Goal: Transaction & Acquisition: Purchase product/service

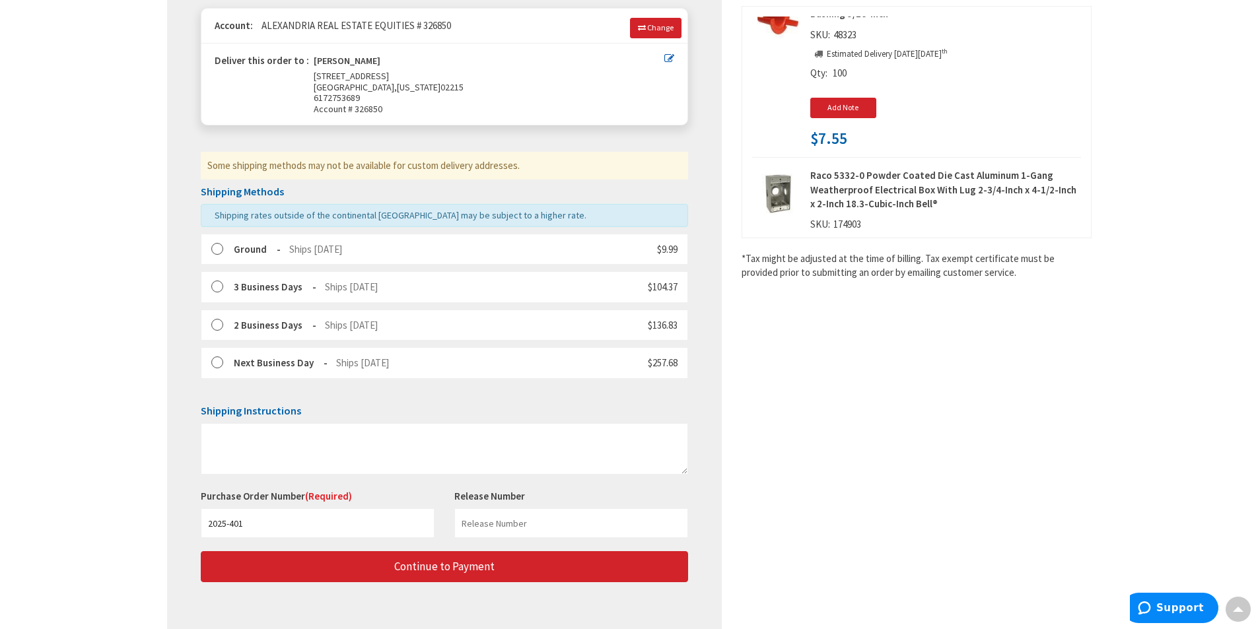
scroll to position [110, 0]
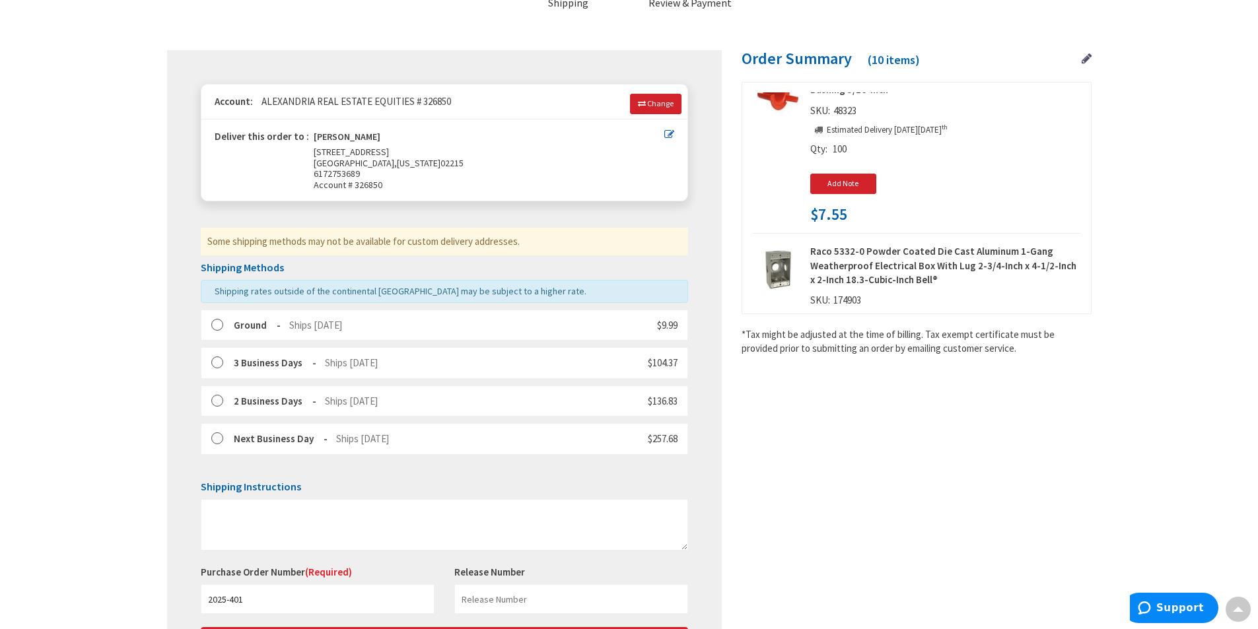
click at [211, 325] on label at bounding box center [221, 325] width 20 height 13
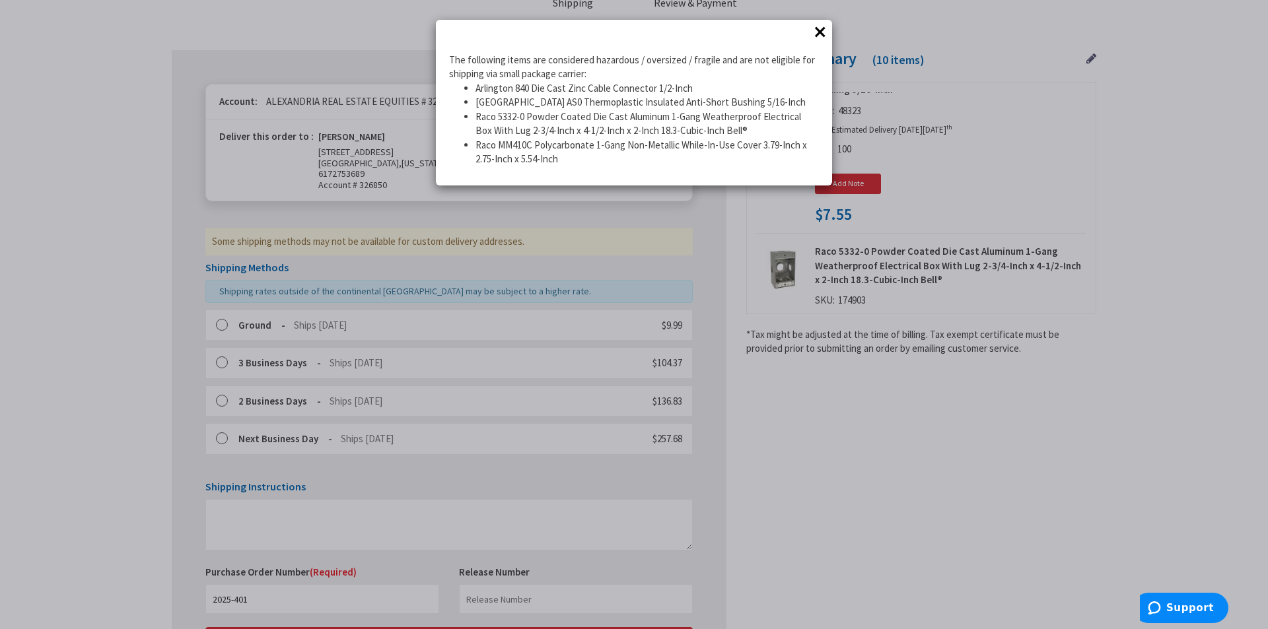
click at [590, 111] on li "Raco 5332-0 Powder Coated Die Cast Aluminum 1-Gang Weatherproof Electrical Box …" at bounding box center [647, 124] width 343 height 28
click at [602, 67] on div "The following items are considered hazardous / oversized / fragile and are not …" at bounding box center [634, 109] width 370 height 113
click at [823, 32] on button "×" at bounding box center [820, 32] width 20 height 20
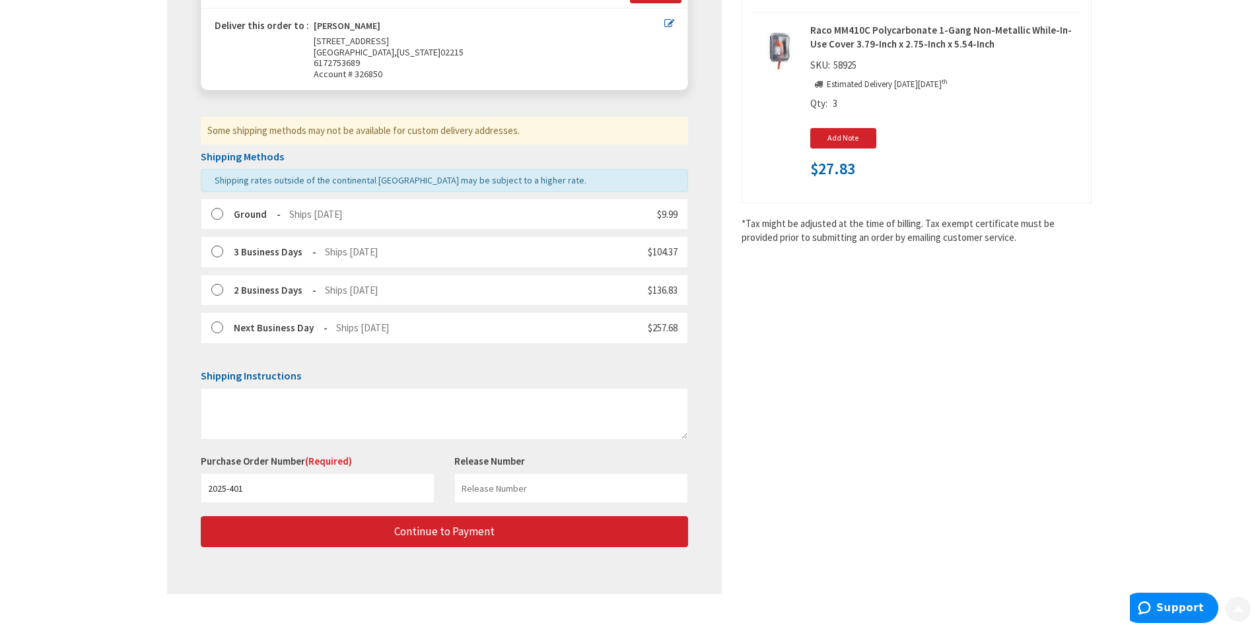
scroll to position [242, 0]
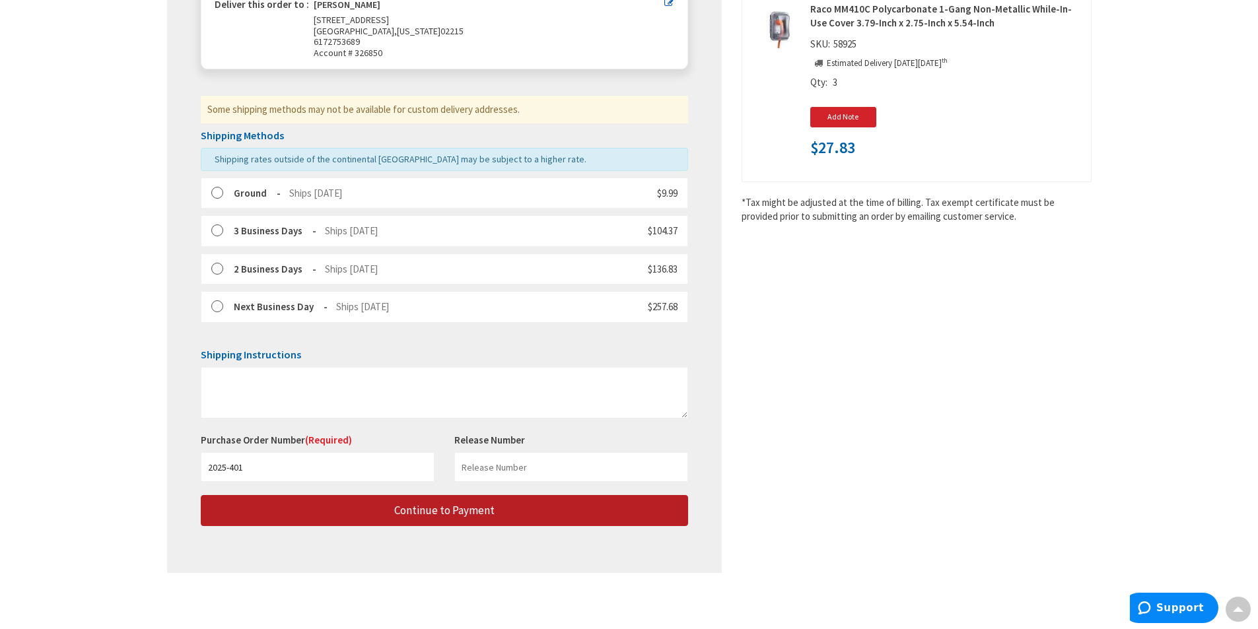
click at [485, 507] on span "Continue to Payment" at bounding box center [444, 510] width 100 height 15
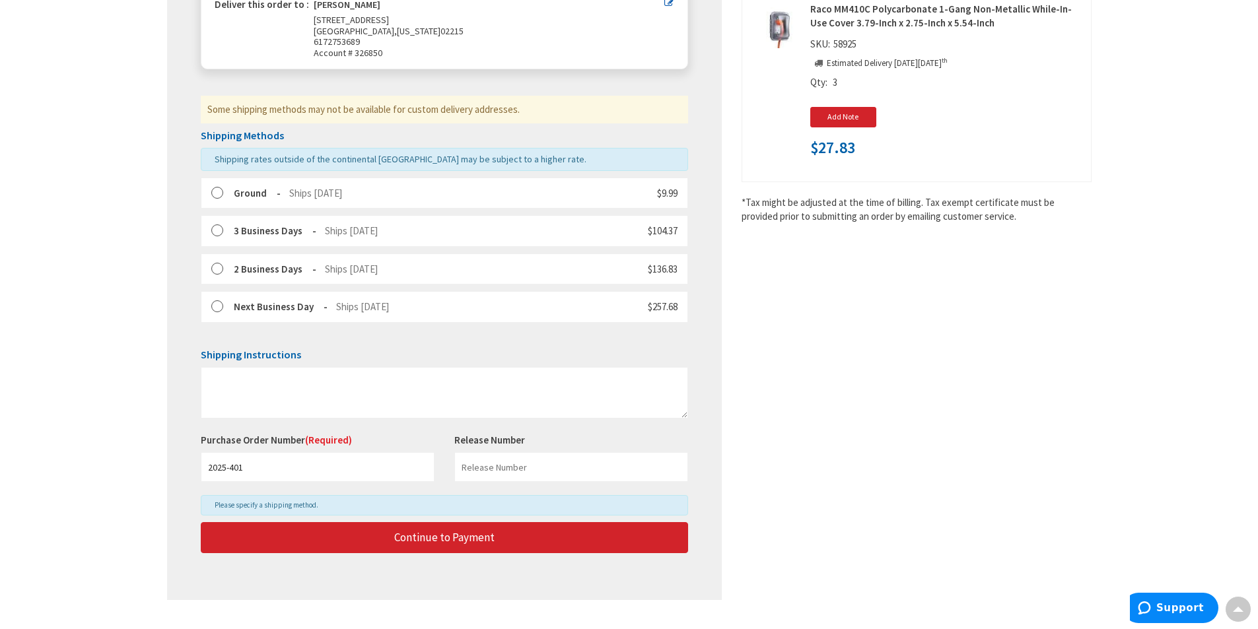
click at [217, 190] on label at bounding box center [221, 193] width 20 height 13
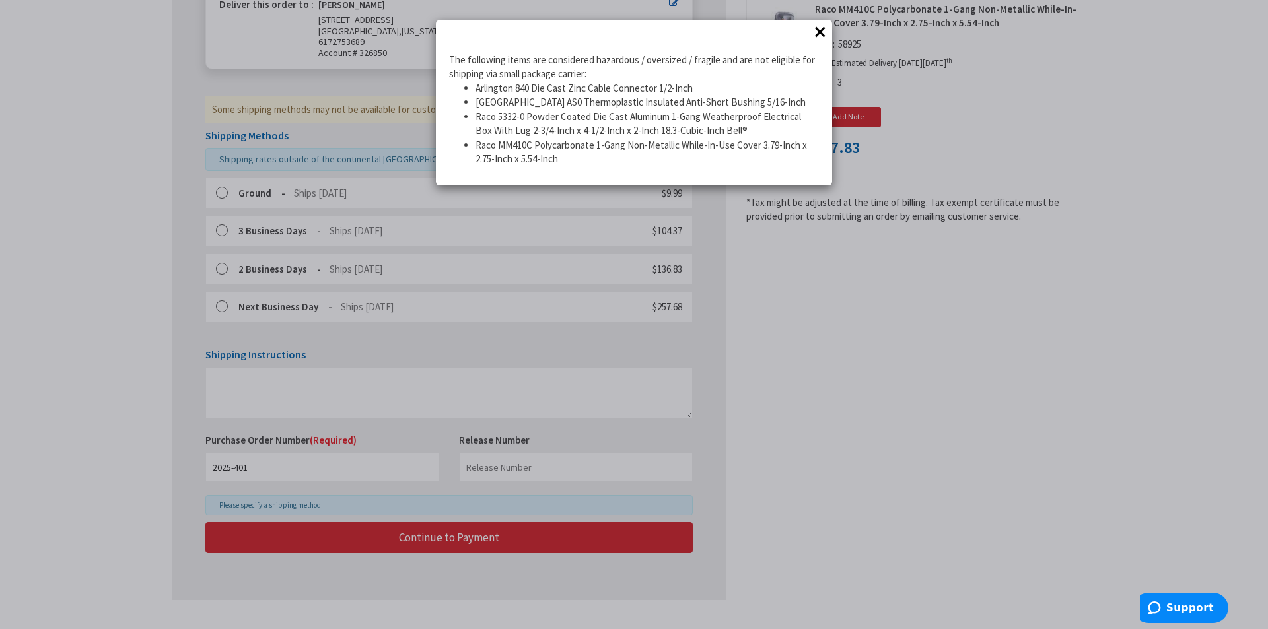
click at [813, 37] on button "×" at bounding box center [820, 32] width 20 height 20
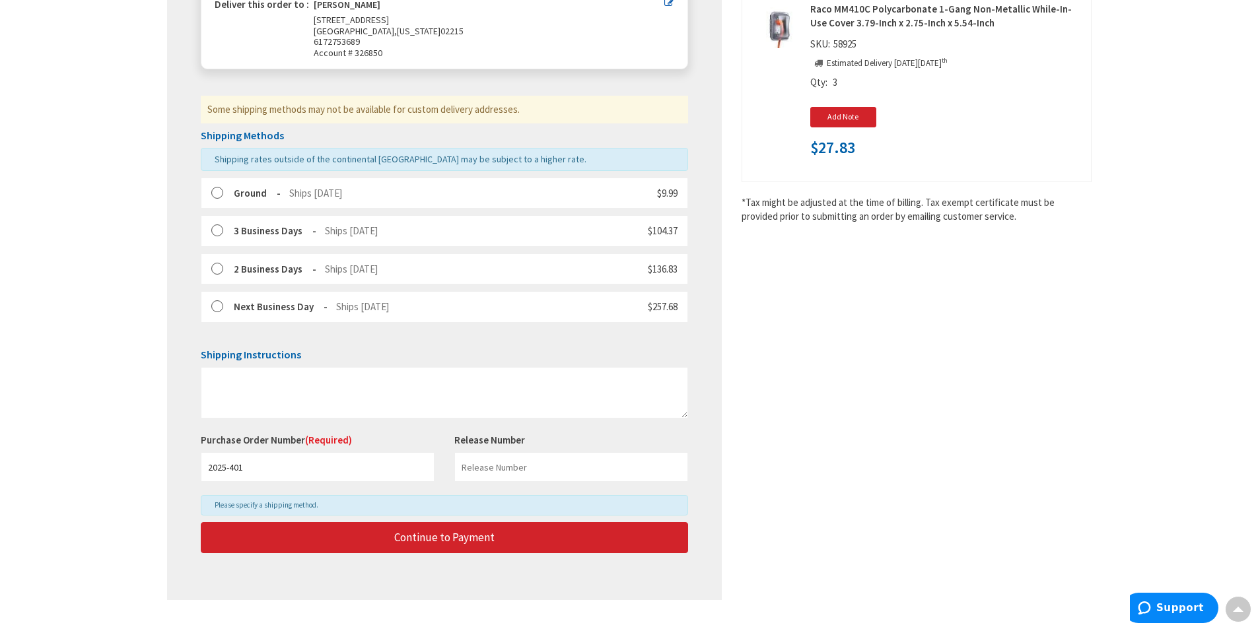
click at [250, 159] on span "Shipping rates outside of the continental [GEOGRAPHIC_DATA] may be subject to a…" at bounding box center [401, 159] width 372 height 12
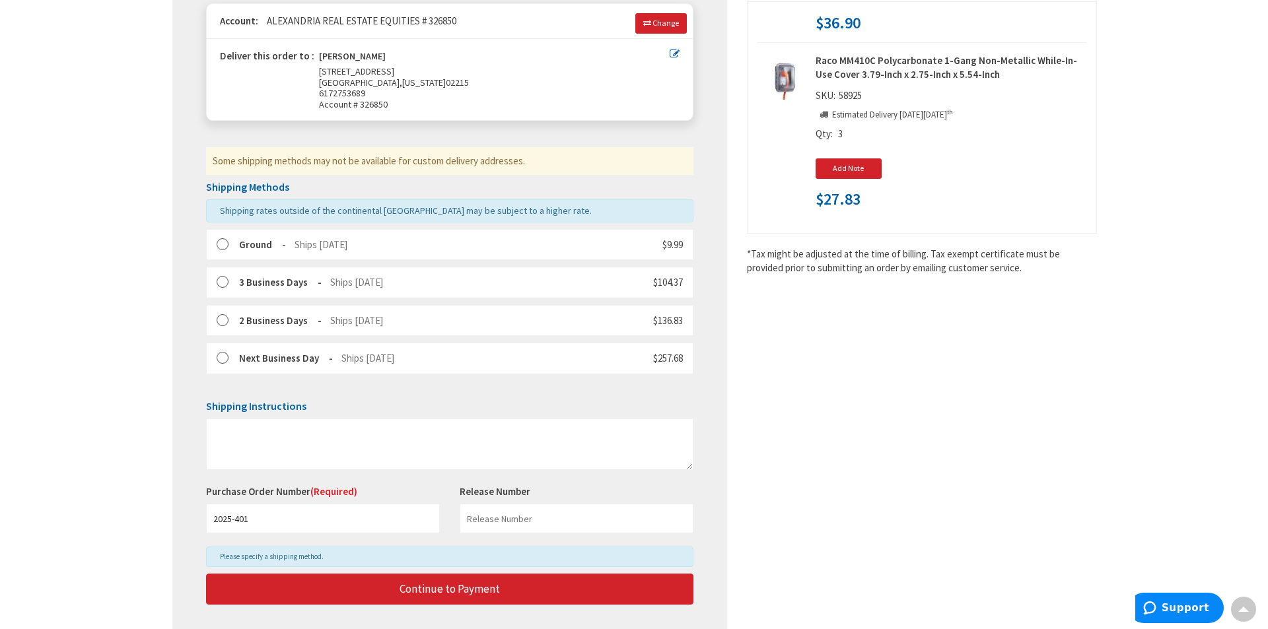
scroll to position [110, 0]
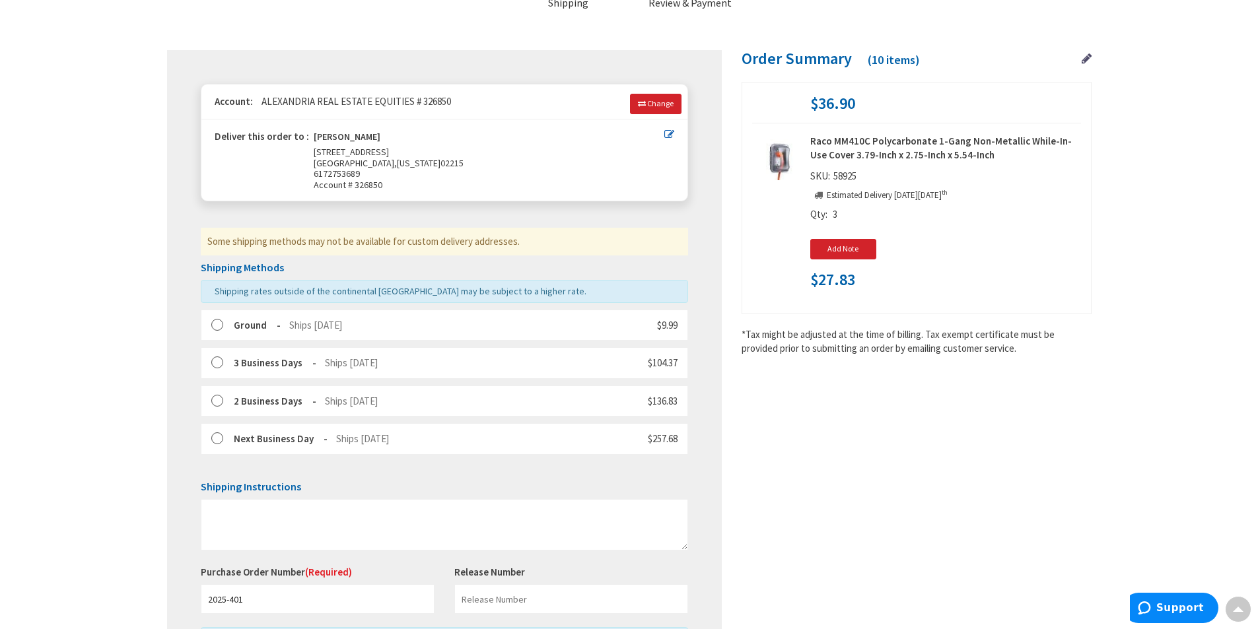
click at [416, 225] on ol "Some items in your order are not currently available in the quantity selected. …" at bounding box center [444, 385] width 487 height 602
click at [410, 234] on div "Some shipping methods may not be available for custom delivery addresses." at bounding box center [444, 241] width 487 height 27
click at [669, 133] on icon at bounding box center [669, 134] width 10 height 10
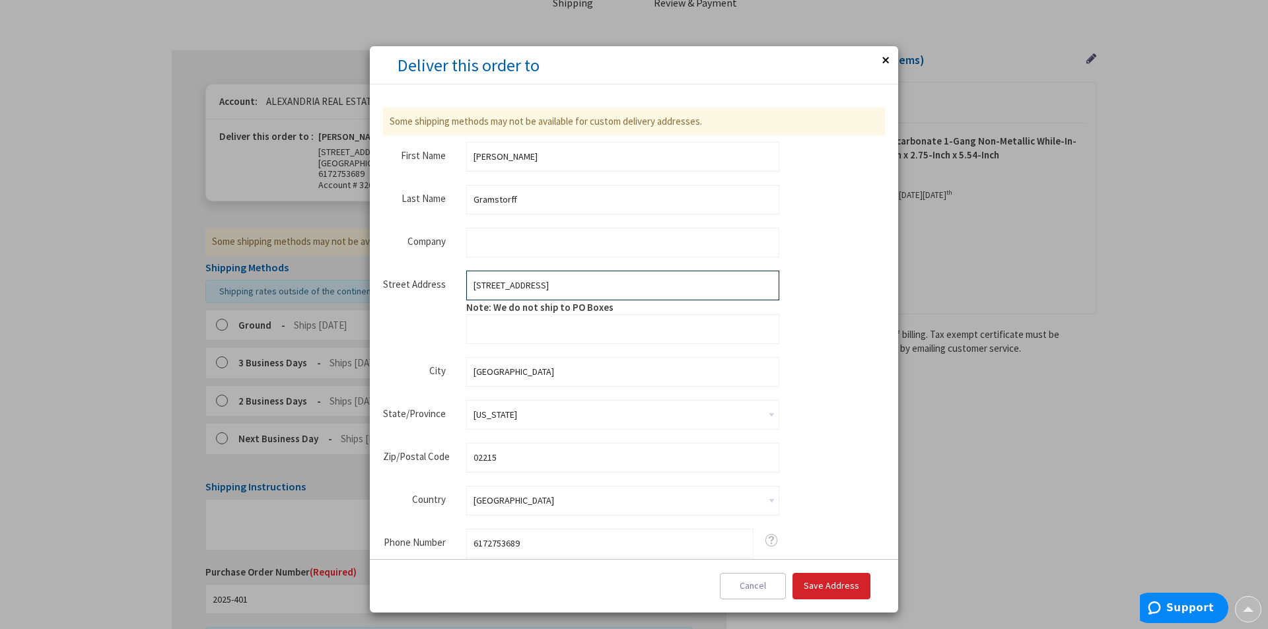
click at [590, 281] on input "[STREET_ADDRESS]" at bounding box center [622, 286] width 313 height 30
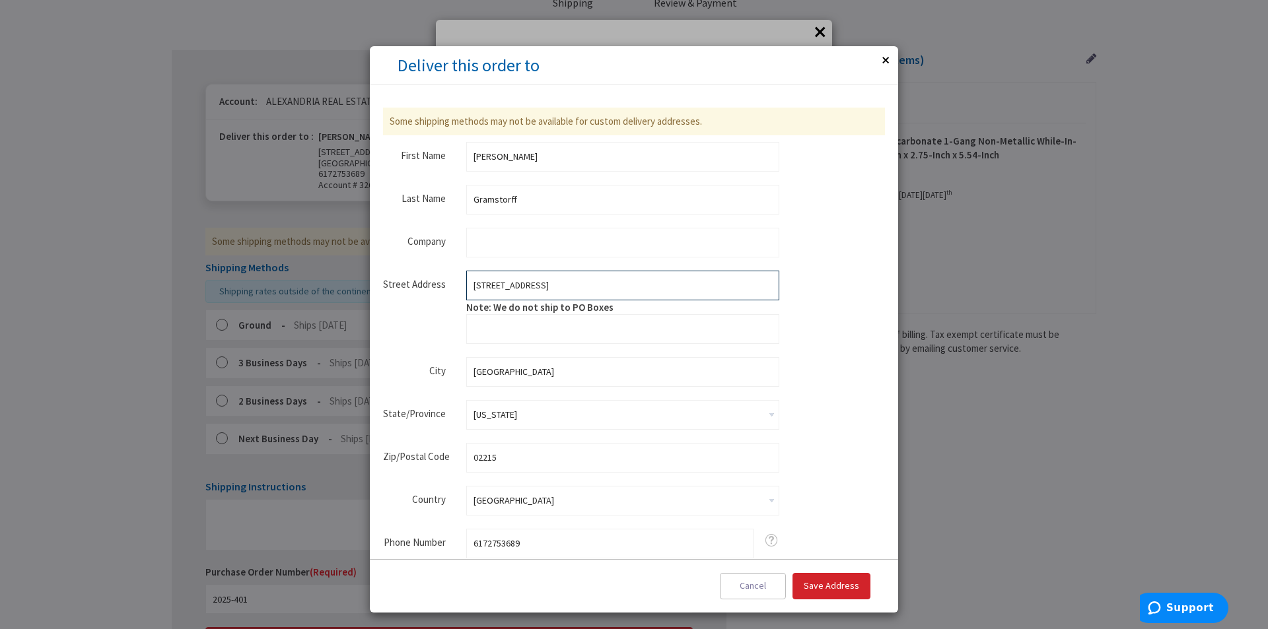
click at [590, 281] on input "[STREET_ADDRESS]" at bounding box center [622, 286] width 313 height 30
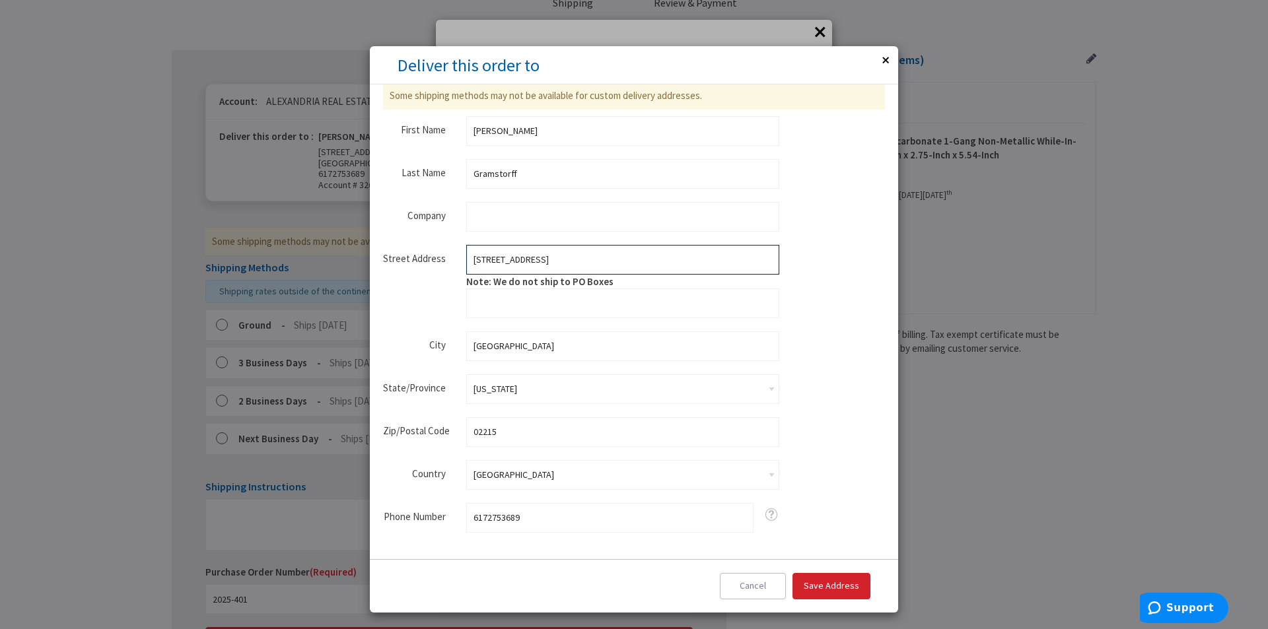
scroll to position [39, 0]
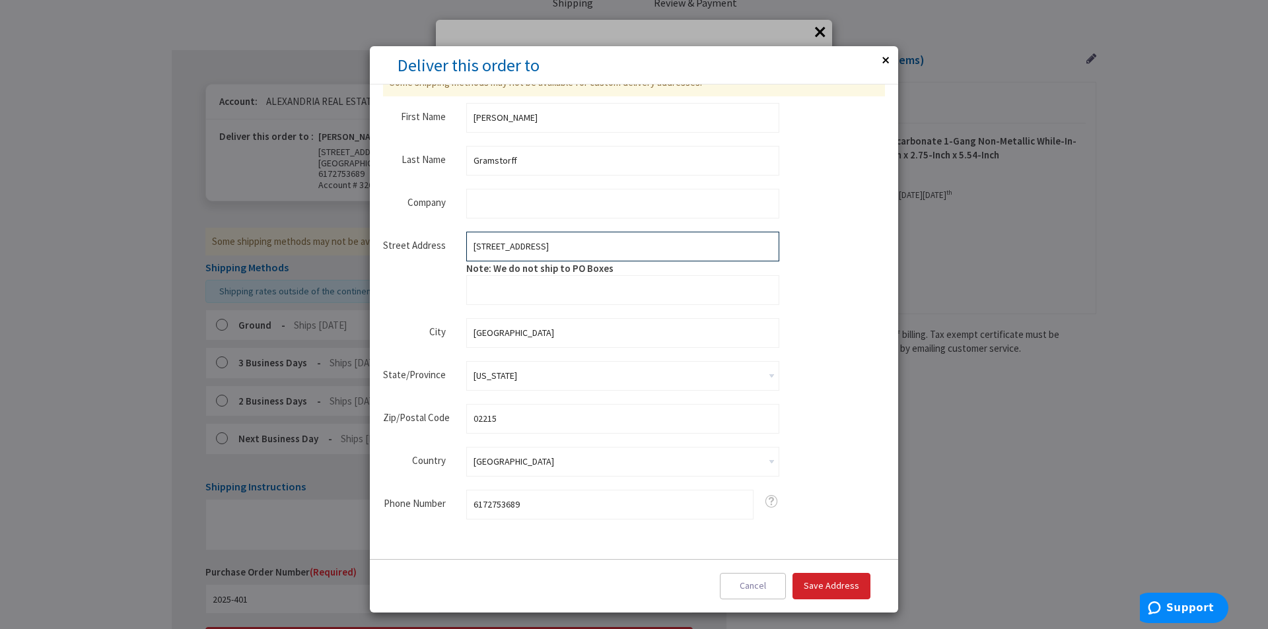
type input "[STREET_ADDRESS]"
drag, startPoint x: 825, startPoint y: 266, endPoint x: 817, endPoint y: 268, distance: 8.4
click at [824, 266] on div "Some shipping methods may not be available for custom delivery addresses. false…" at bounding box center [634, 308] width 502 height 478
click at [820, 588] on span "Save Address" at bounding box center [831, 586] width 55 height 12
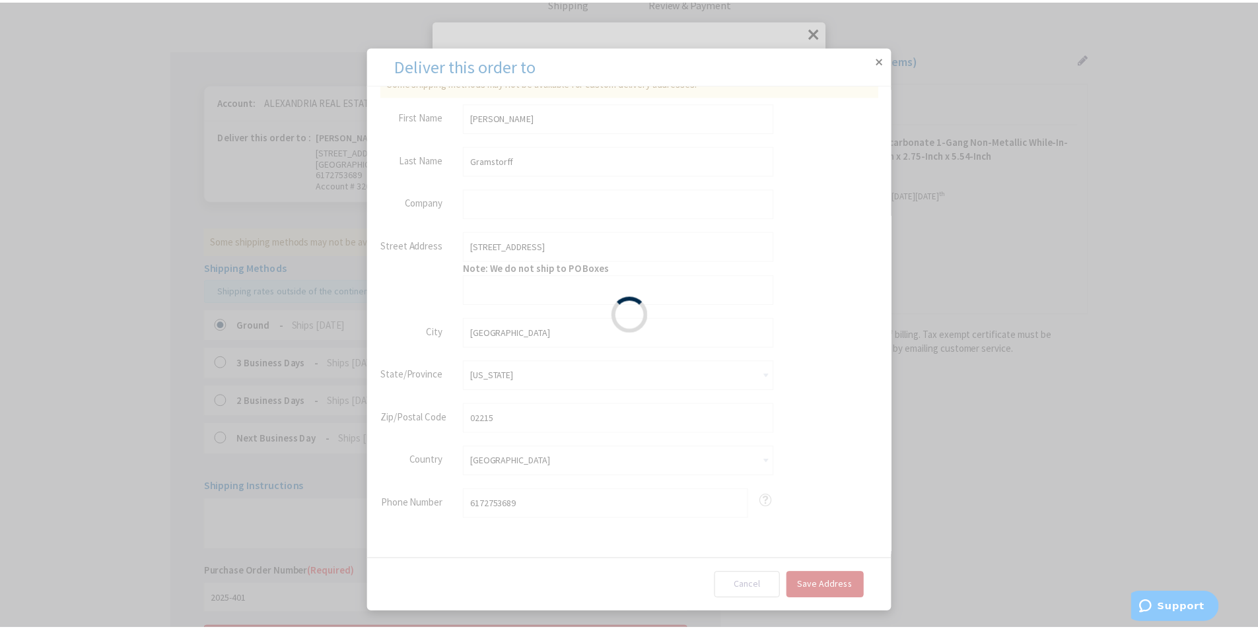
scroll to position [0, 0]
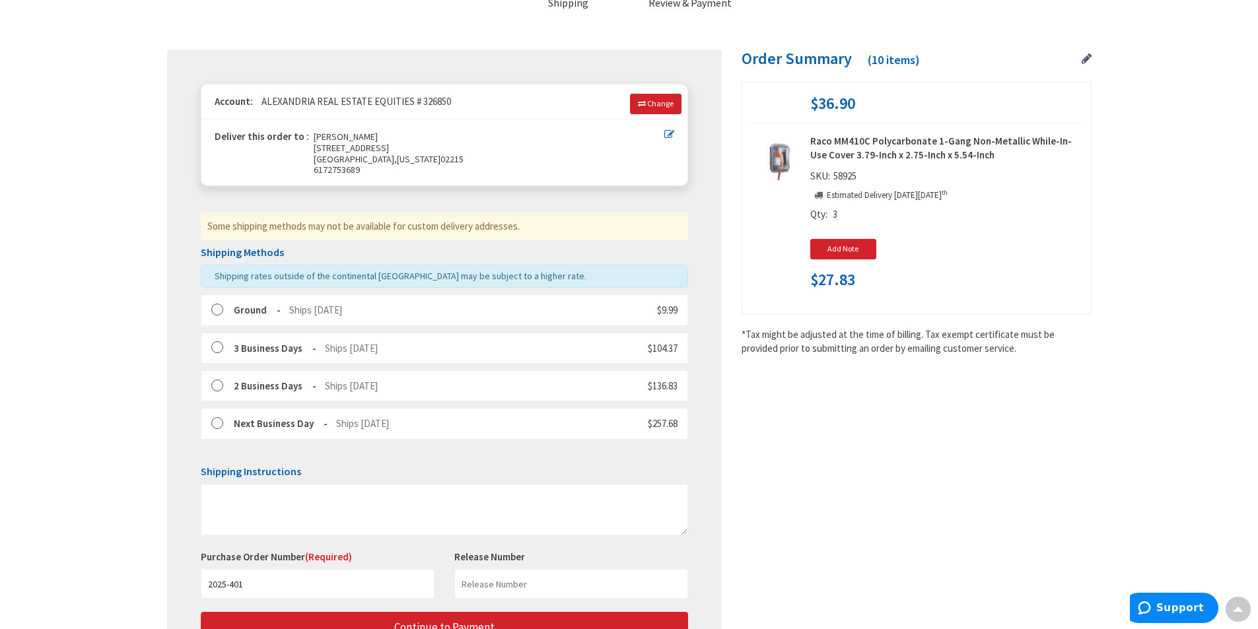
click at [223, 311] on label at bounding box center [221, 310] width 20 height 13
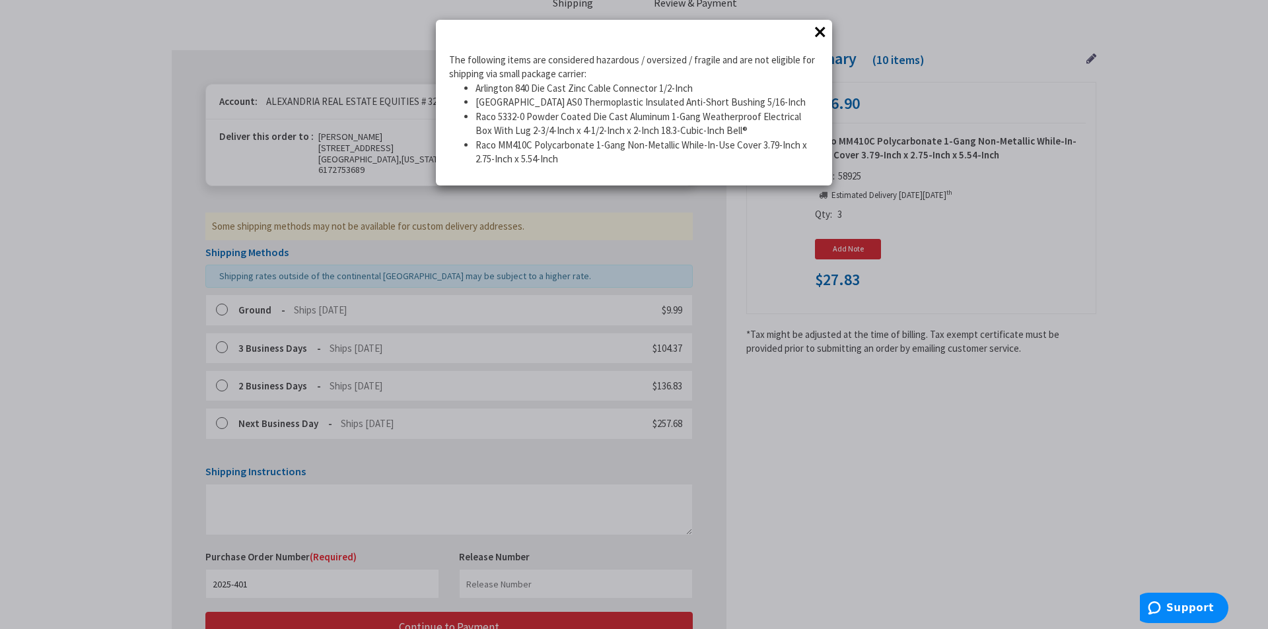
click at [820, 30] on button "×" at bounding box center [820, 32] width 20 height 20
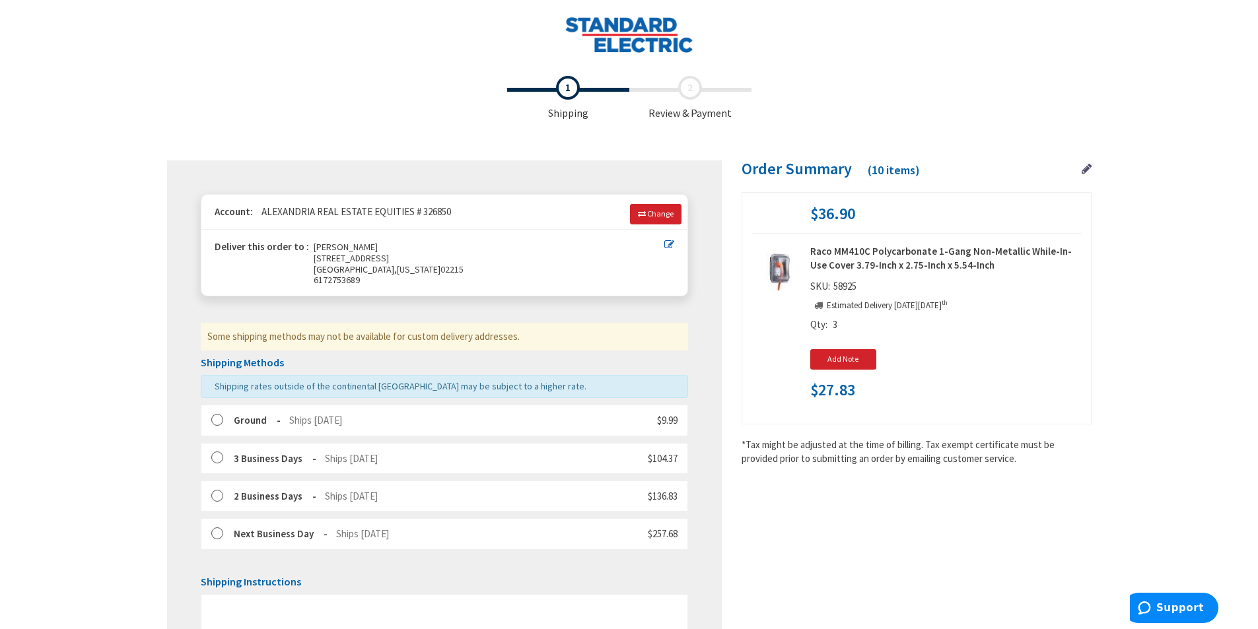
click at [567, 90] on span "Shipping" at bounding box center [568, 98] width 122 height 45
click at [615, 40] on img at bounding box center [629, 35] width 129 height 36
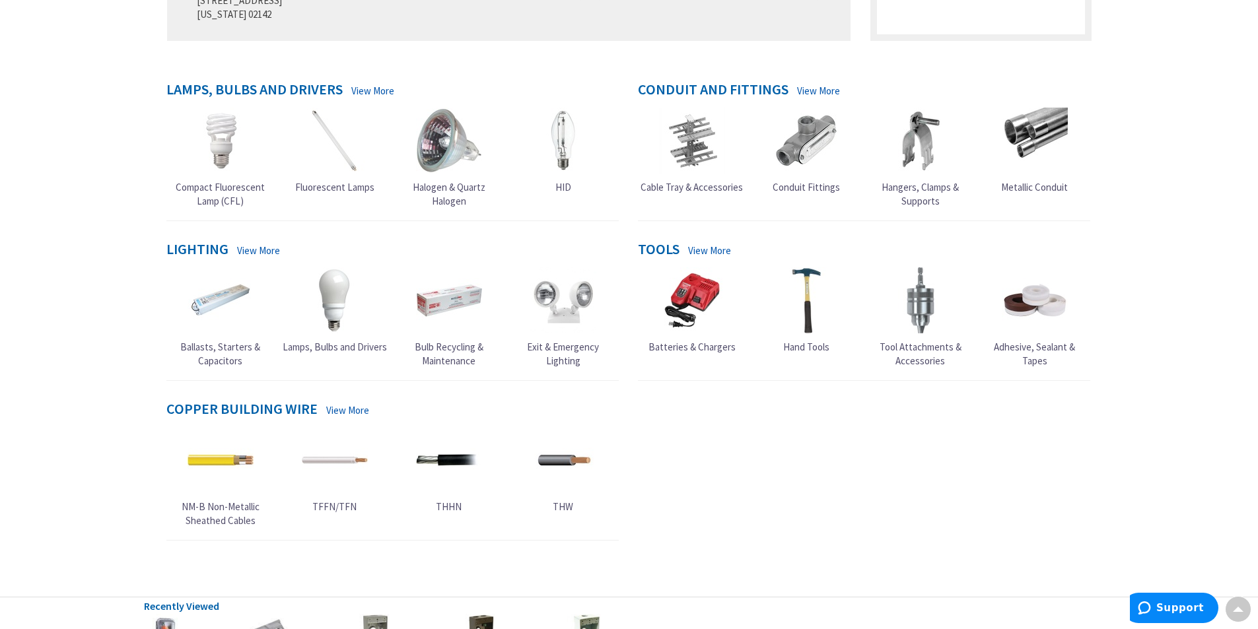
scroll to position [594, 0]
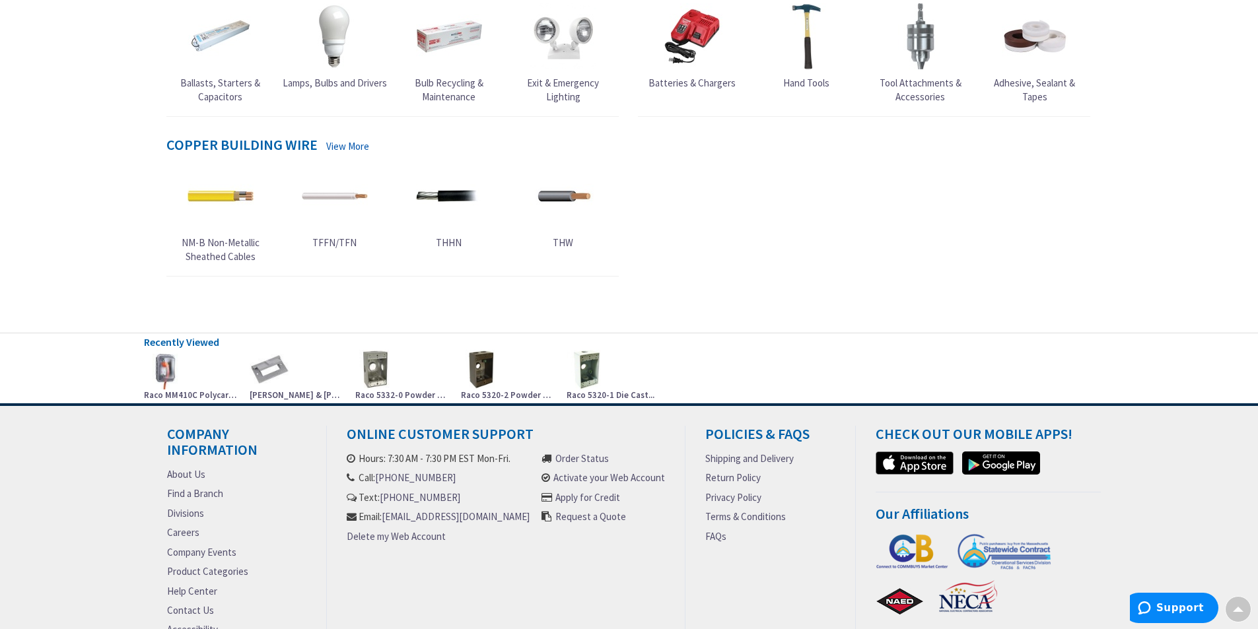
click at [768, 459] on link "Shipping and Delivery" at bounding box center [749, 459] width 89 height 14
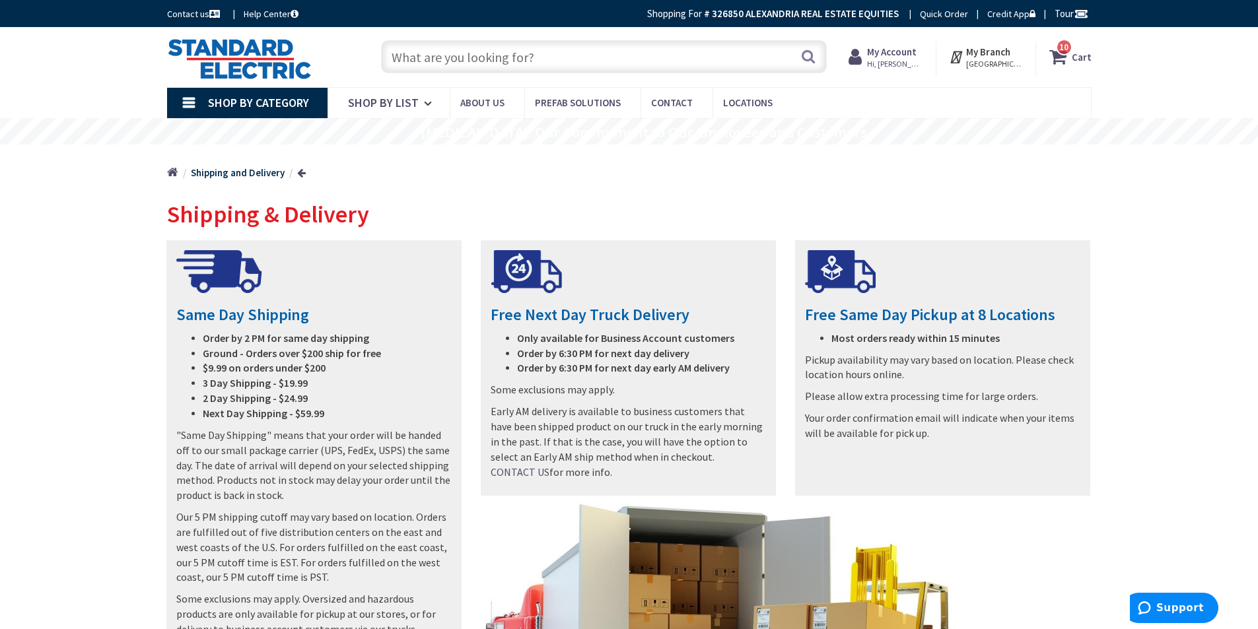
click at [1068, 57] on icon at bounding box center [1061, 57] width 22 height 24
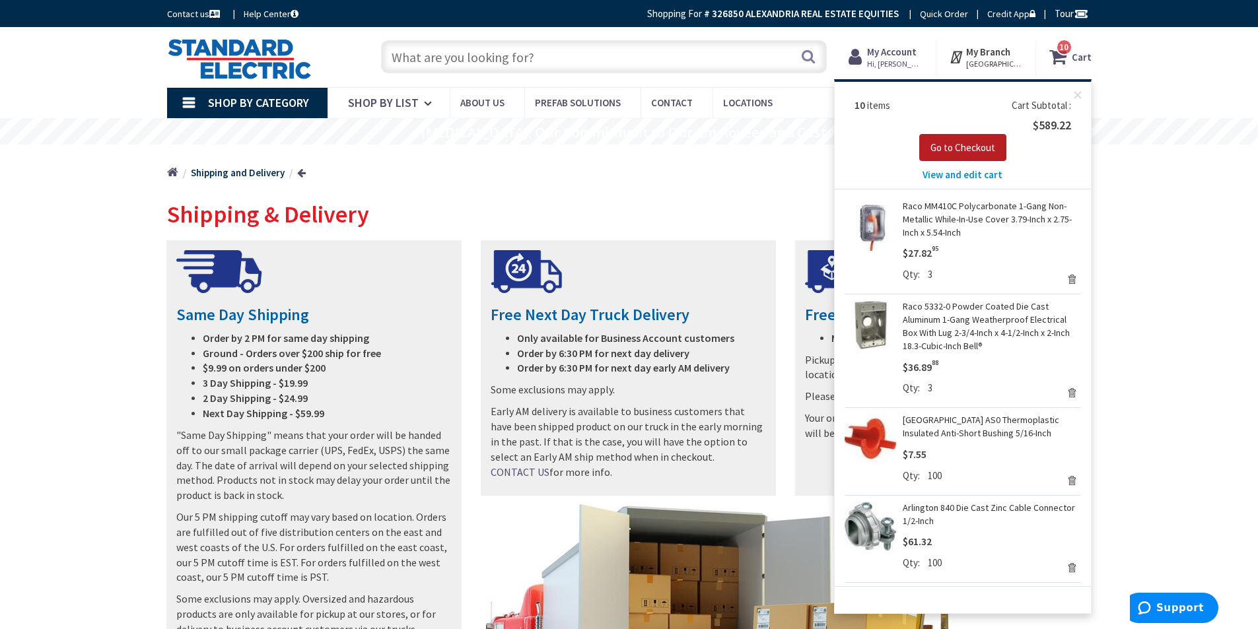
click at [976, 151] on span "Go to Checkout" at bounding box center [963, 147] width 65 height 13
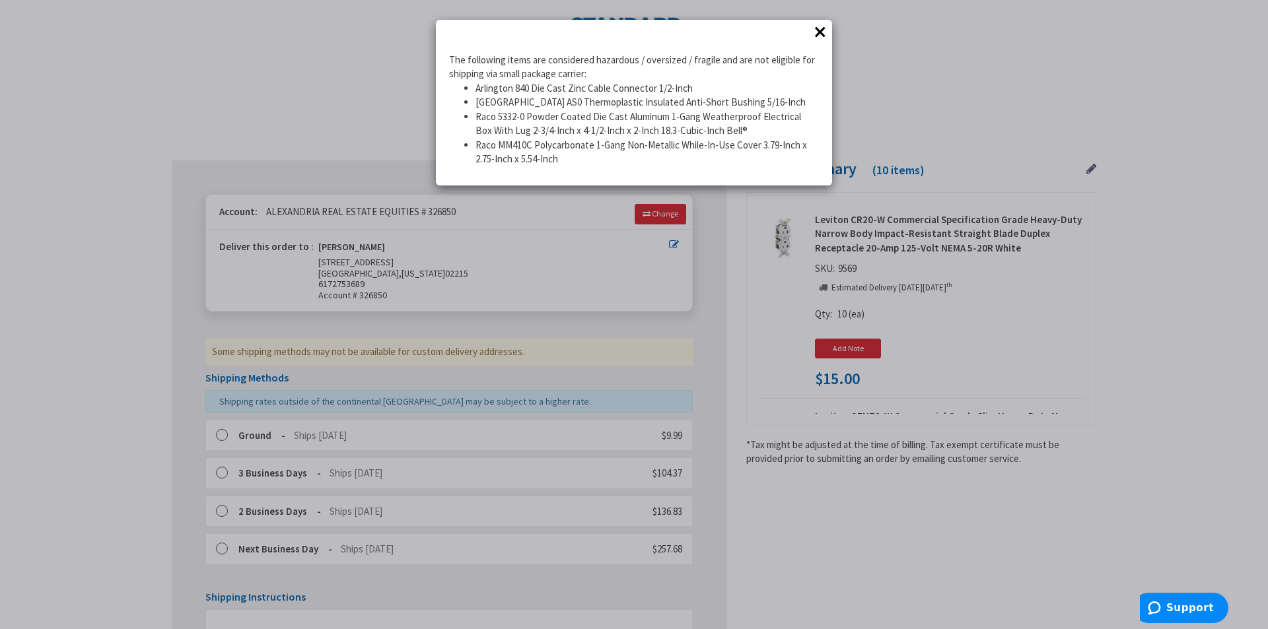
click at [822, 38] on button "×" at bounding box center [820, 32] width 20 height 20
